Goal: Task Accomplishment & Management: Manage account settings

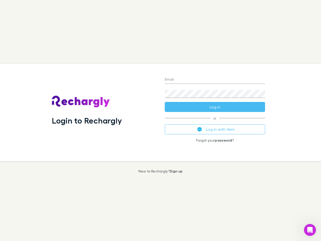
click at [161, 120] on div "Login to Rechargly" at bounding box center [104, 112] width 113 height 97
click at [215, 80] on input "Email" at bounding box center [215, 80] width 100 height 8
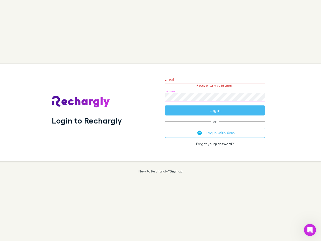
click at [215, 107] on form "Email Please enter a valid email. Password Log in" at bounding box center [215, 94] width 100 height 44
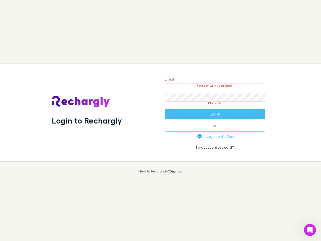
click at [215, 129] on div "Email Please enter a valid email. Password Please fill Log in or Log in with Xe…" at bounding box center [215, 112] width 108 height 97
click at [310, 230] on icon "Open Intercom Messenger" at bounding box center [310, 230] width 8 height 8
